Goal: Task Accomplishment & Management: Complete application form

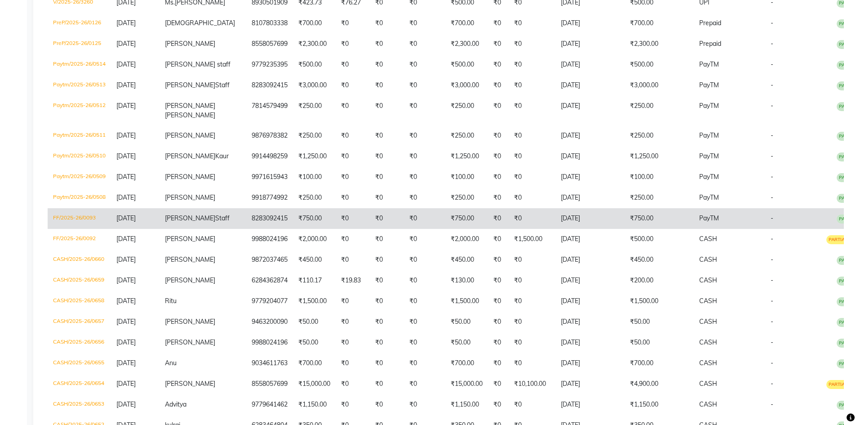
scroll to position [450, 0]
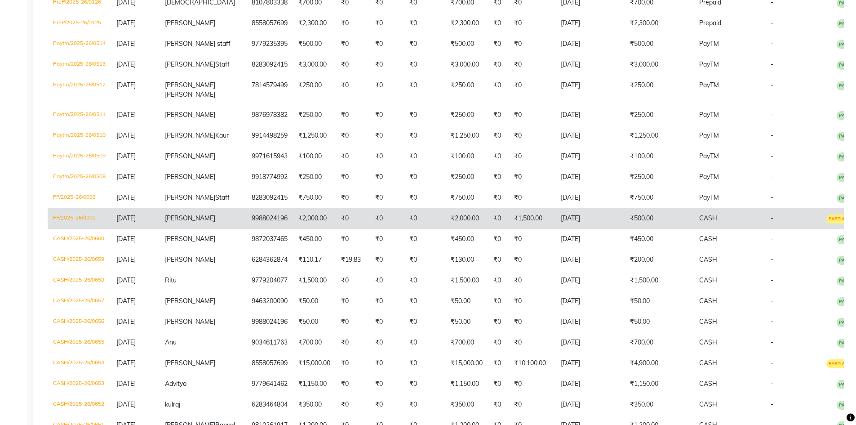
click at [191, 229] on td "[PERSON_NAME]" at bounding box center [203, 218] width 87 height 21
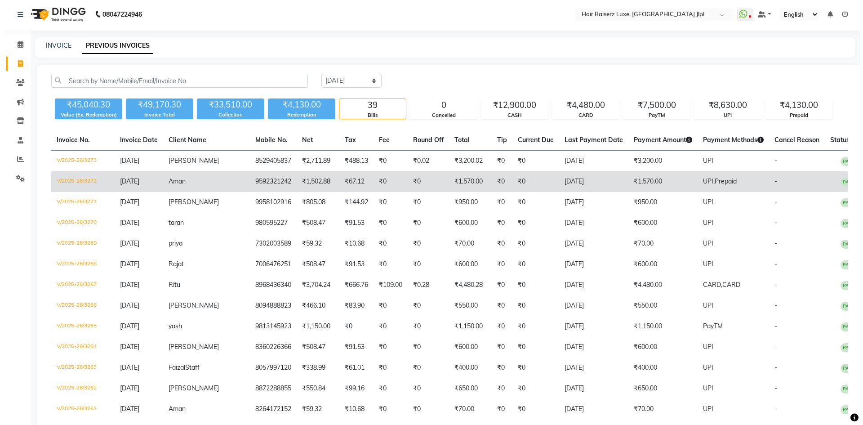
scroll to position [0, 0]
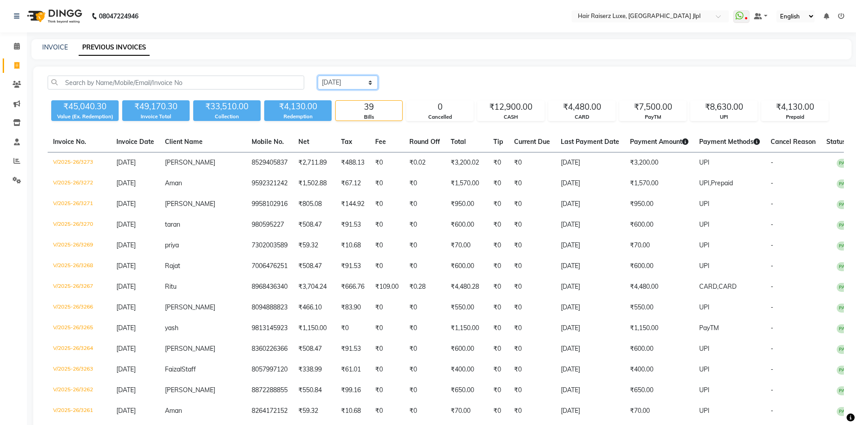
click at [369, 80] on select "Today Yesterday Custom Range" at bounding box center [348, 83] width 60 height 14
select select "today"
click at [318, 76] on select "Today Yesterday Custom Range" at bounding box center [348, 83] width 60 height 14
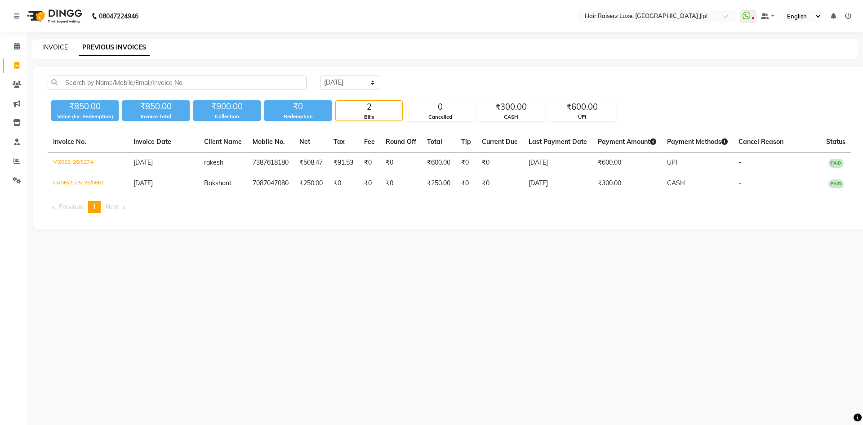
click at [58, 48] on link "INVOICE" at bounding box center [55, 47] width 26 height 8
select select "5409"
select select "service"
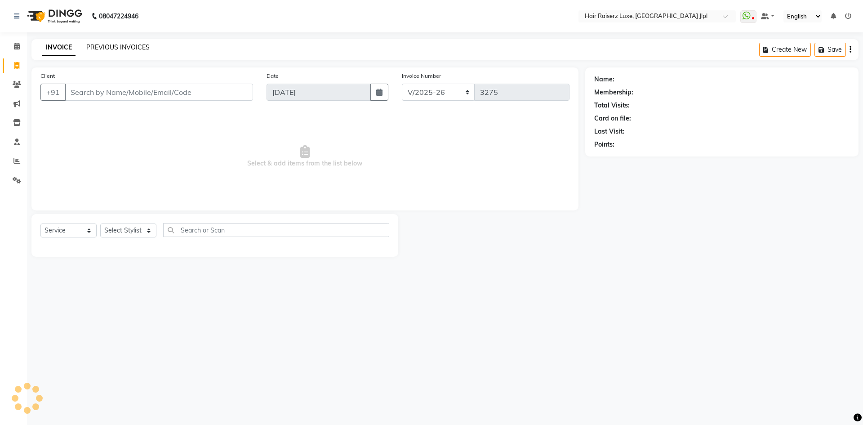
click at [105, 45] on link "PREVIOUS INVOICES" at bounding box center [117, 47] width 63 height 8
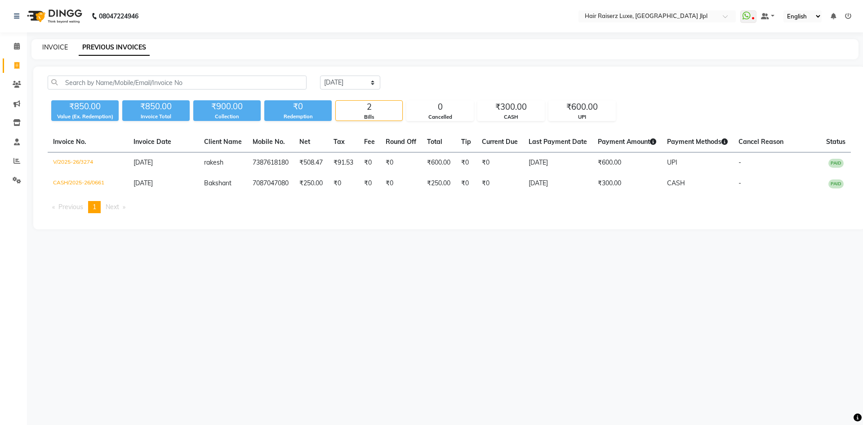
click at [47, 48] on link "INVOICE" at bounding box center [55, 47] width 26 height 8
select select "5409"
select select "service"
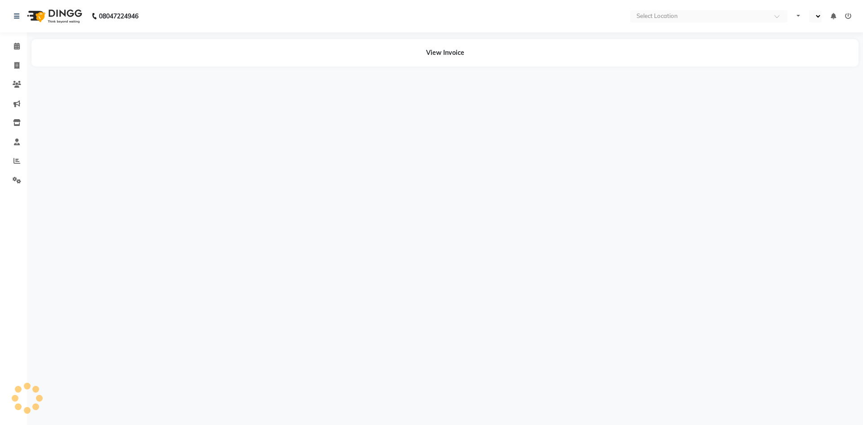
select select "en"
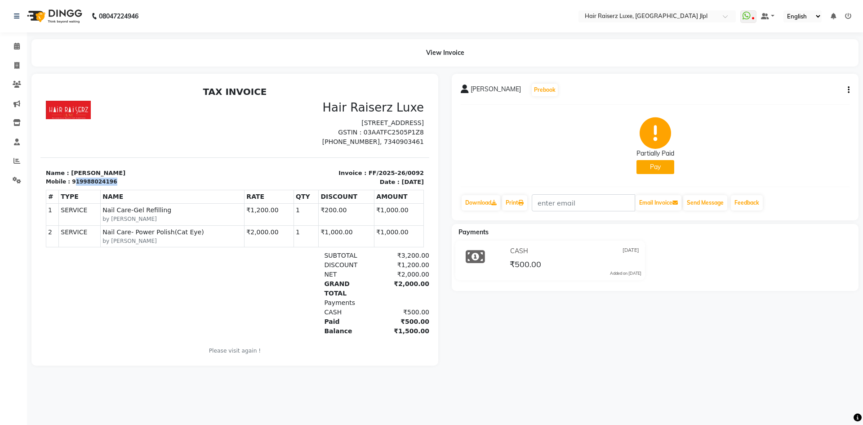
drag, startPoint x: 108, startPoint y: 179, endPoint x: 71, endPoint y: 183, distance: 37.5
click at [71, 183] on div "Mobile : 919988024196" at bounding box center [138, 182] width 184 height 8
copy div "19988024196"
click at [18, 67] on icon at bounding box center [16, 65] width 5 height 7
select select "service"
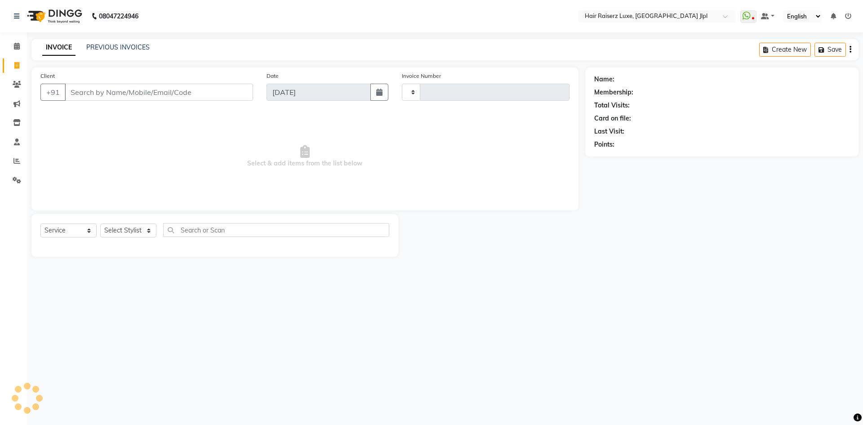
type input "3275"
select select "5409"
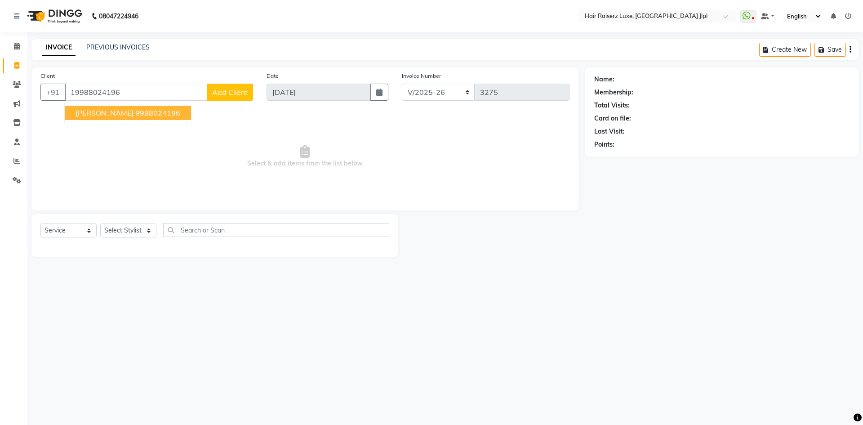
click at [135, 114] on ngb-highlight "9988024196" at bounding box center [157, 112] width 45 height 9
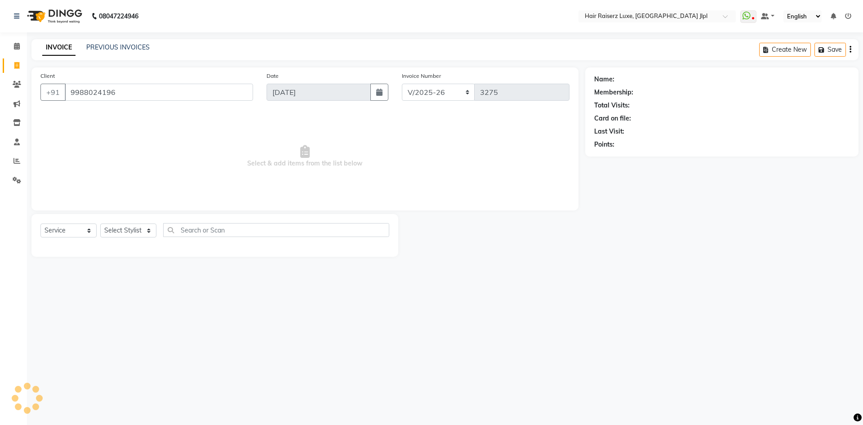
type input "9988024196"
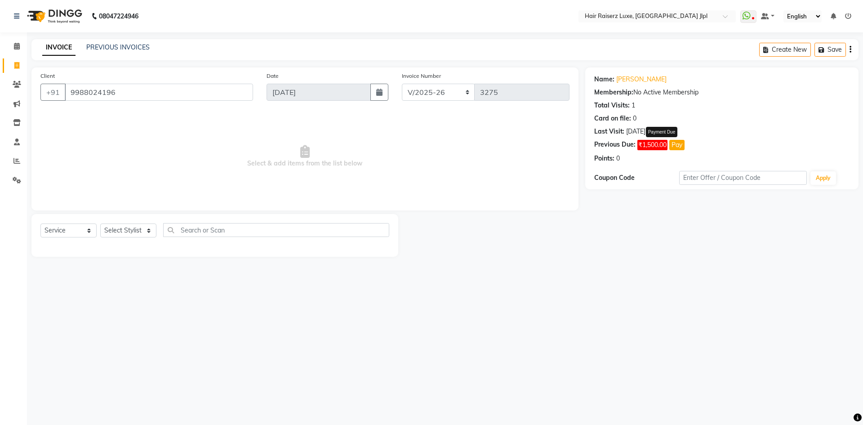
click at [651, 144] on span "₹1,500.00" at bounding box center [653, 145] width 30 height 10
click at [673, 144] on button "Pay" at bounding box center [676, 145] width 15 height 10
select select "1"
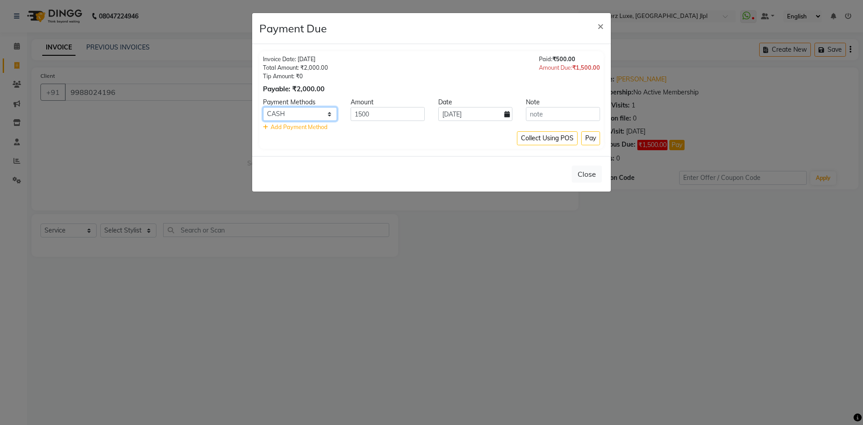
click at [319, 115] on select "GPay UPI CARD CASH Credit Card PayTM Complimentary" at bounding box center [300, 114] width 74 height 14
click at [375, 136] on div "Collect Using POS Pay" at bounding box center [431, 138] width 337 height 14
click at [311, 128] on span "Add Payment Method" at bounding box center [299, 126] width 57 height 7
select select "1"
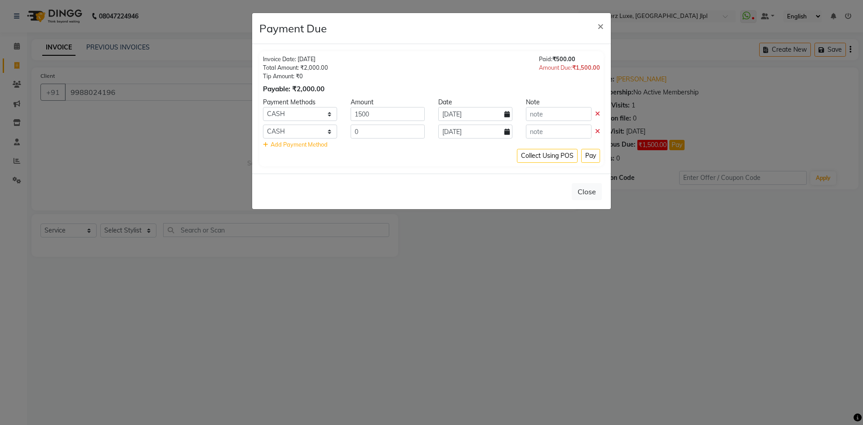
click at [598, 129] on icon at bounding box center [597, 131] width 5 height 6
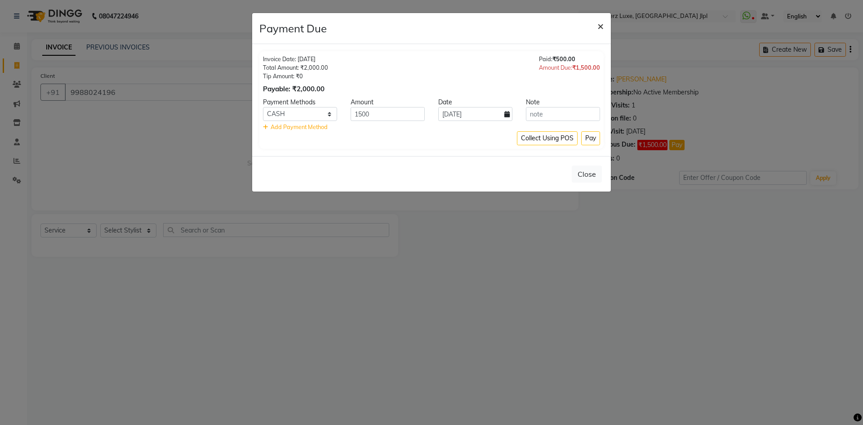
click at [601, 27] on span "×" at bounding box center [600, 25] width 6 height 13
